Goal: Task Accomplishment & Management: Manage account settings

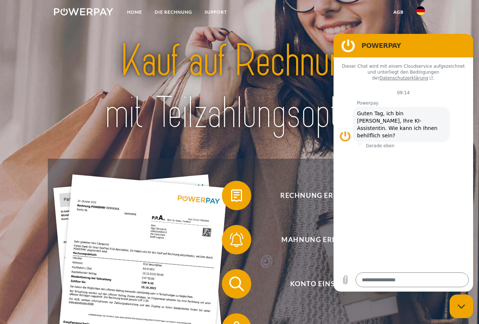
click at [344, 49] on figure at bounding box center [348, 45] width 15 height 15
click at [355, 47] on figure at bounding box center [348, 45] width 15 height 15
drag, startPoint x: 400, startPoint y: 50, endPoint x: 443, endPoint y: 47, distance: 43.5
click at [443, 47] on div "POWERPAY" at bounding box center [402, 45] width 128 height 15
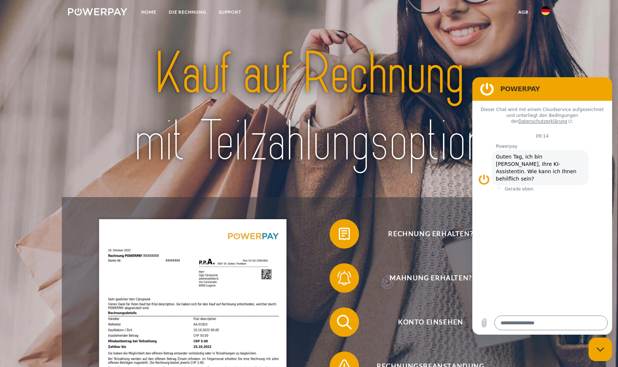
type textarea "*"
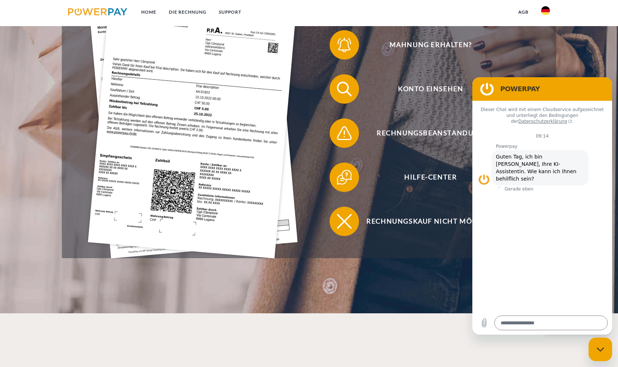
scroll to position [225, 0]
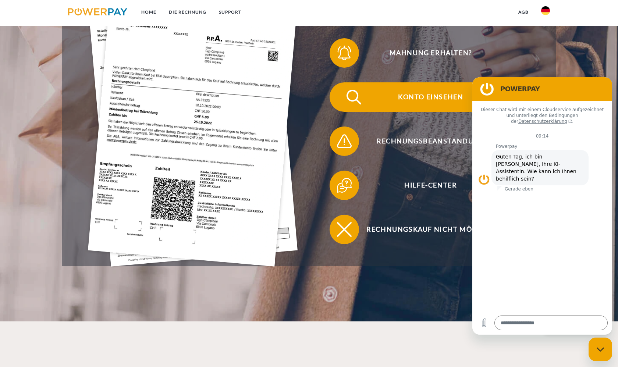
click at [421, 99] on span "Konto einsehen" at bounding box center [430, 96] width 180 height 29
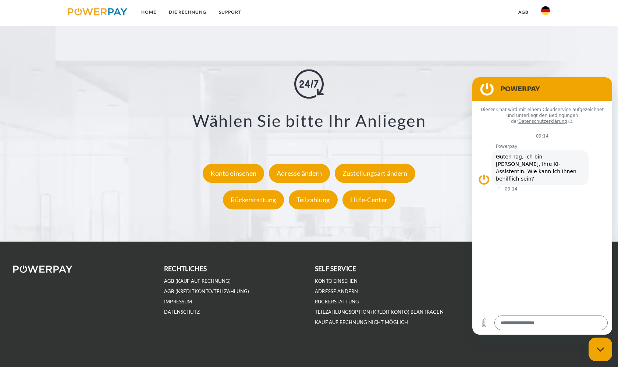
scroll to position [1374, 0]
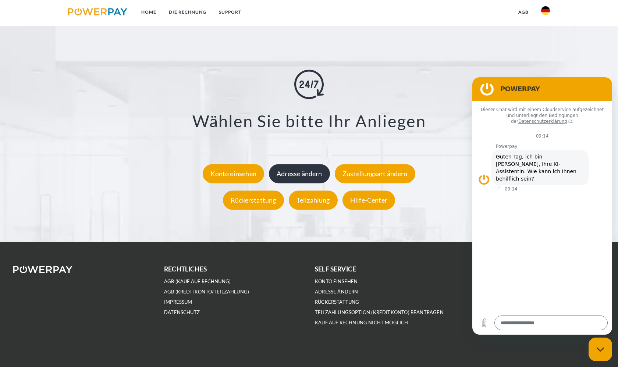
click at [287, 168] on div "Adresse ändern" at bounding box center [299, 173] width 61 height 19
type textarea "*"
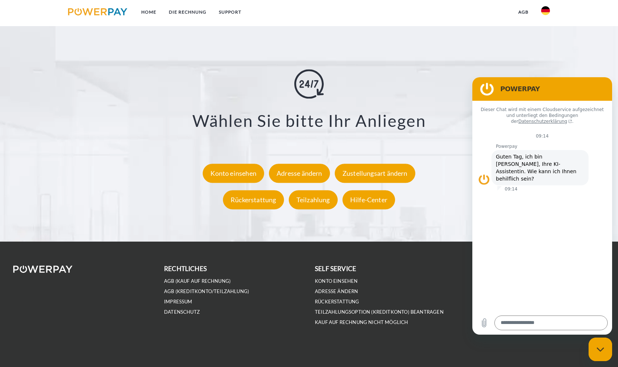
scroll to position [1374, 0]
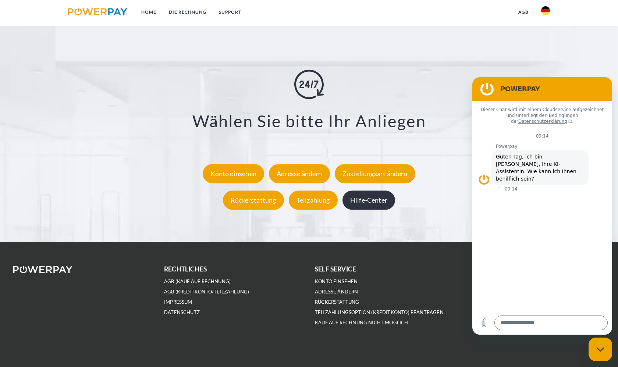
click at [363, 203] on div "Hilfe-Center" at bounding box center [368, 200] width 53 height 19
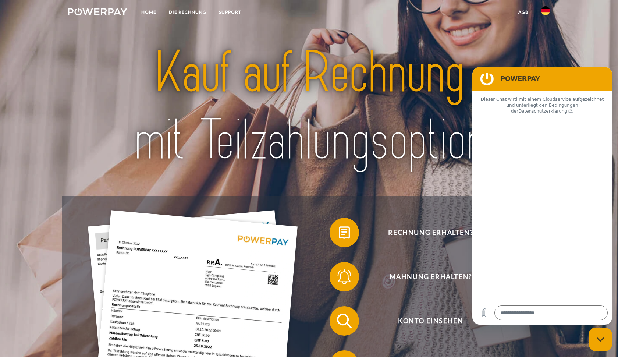
type textarea "*"
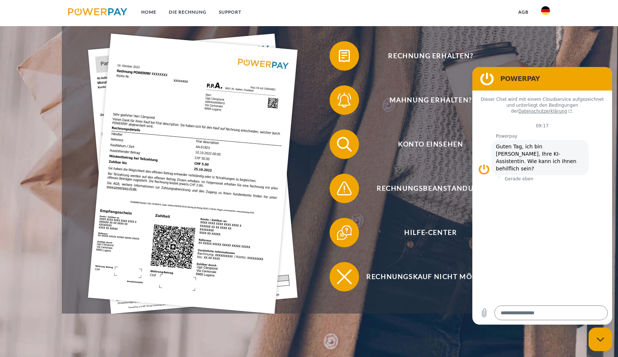
scroll to position [172, 0]
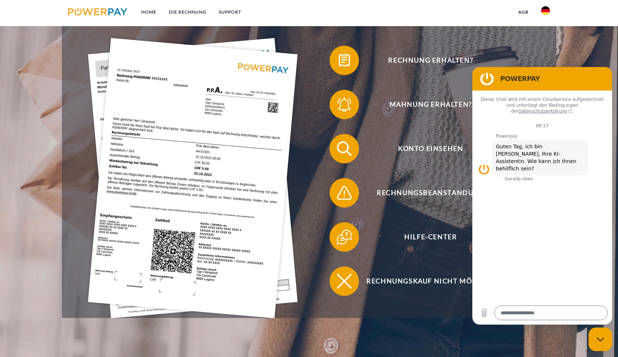
drag, startPoint x: 404, startPoint y: 190, endPoint x: 413, endPoint y: 175, distance: 17.8
click at [434, 145] on span "Konto einsehen" at bounding box center [430, 148] width 180 height 29
